Goal: Task Accomplishment & Management: Manage account settings

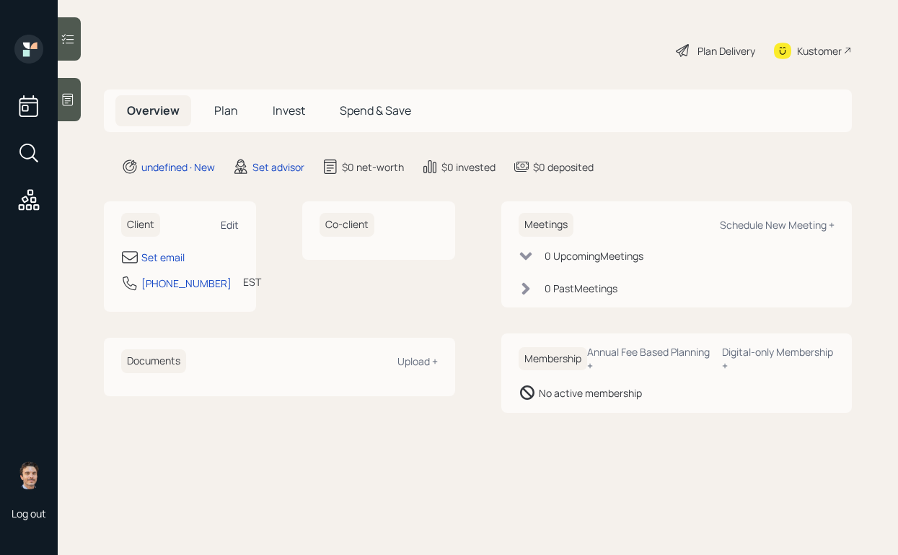
click at [233, 225] on div "Edit" at bounding box center [230, 225] width 18 height 14
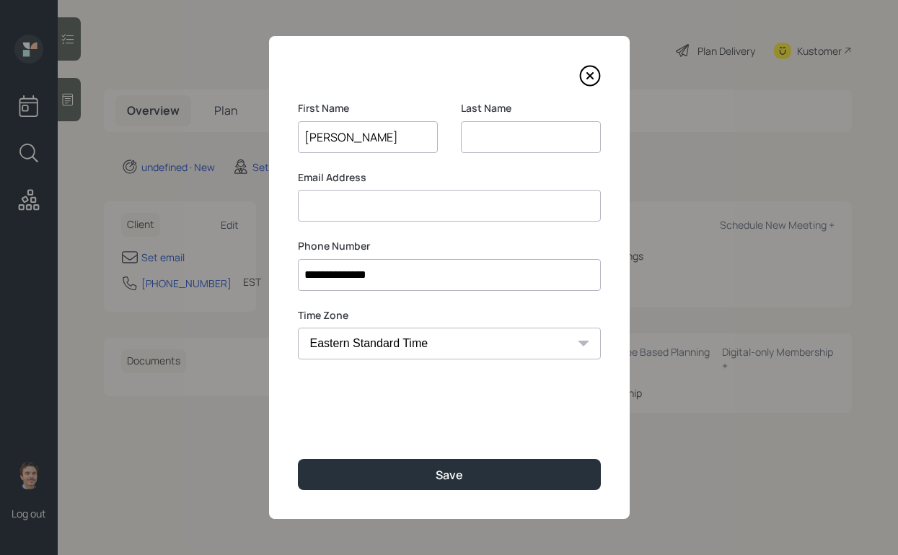
type input "[PERSON_NAME]"
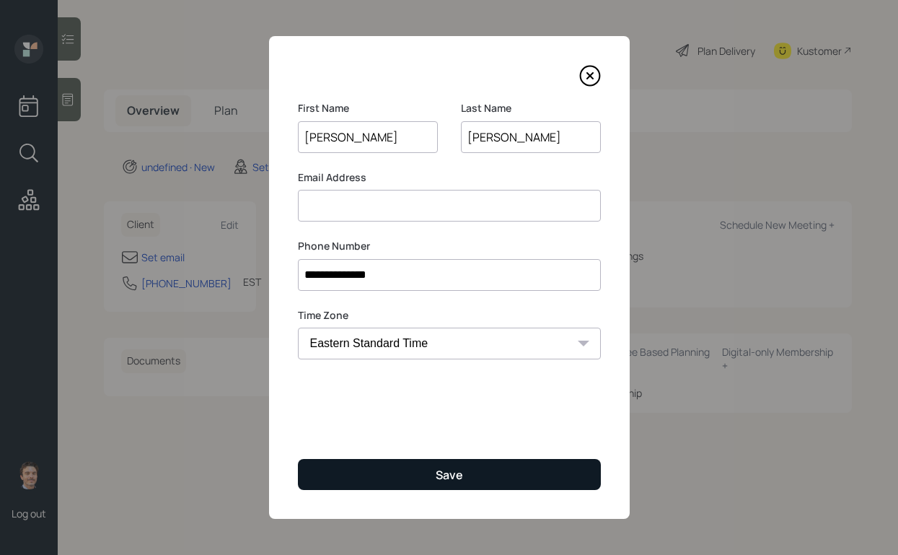
type input "[PERSON_NAME]"
click at [540, 470] on button "Save" at bounding box center [449, 474] width 303 height 31
